Goal: Check status

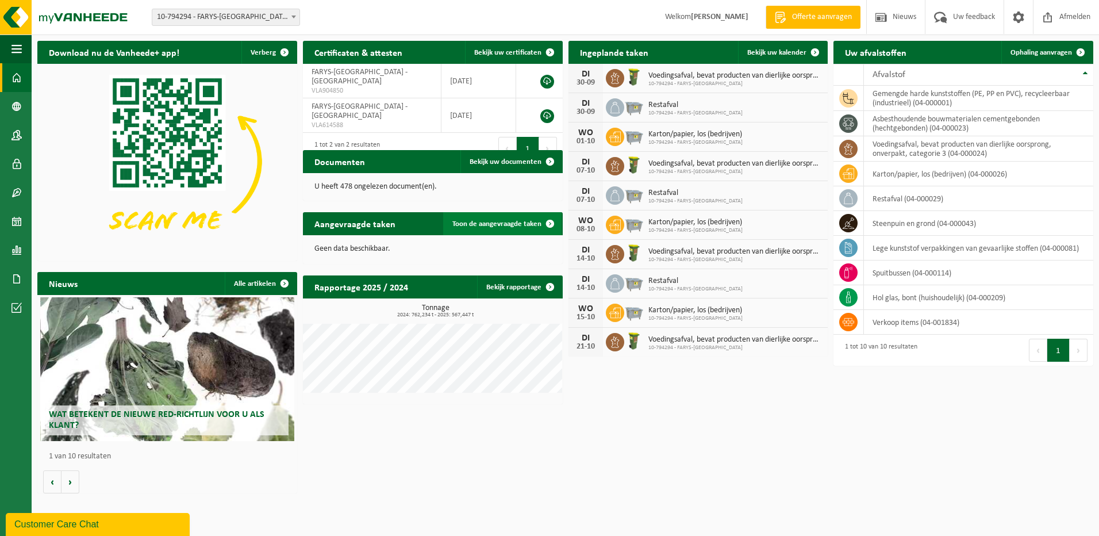
click at [495, 222] on span "Toon de aangevraagde taken" at bounding box center [496, 223] width 89 height 7
